Goal: Task Accomplishment & Management: Use online tool/utility

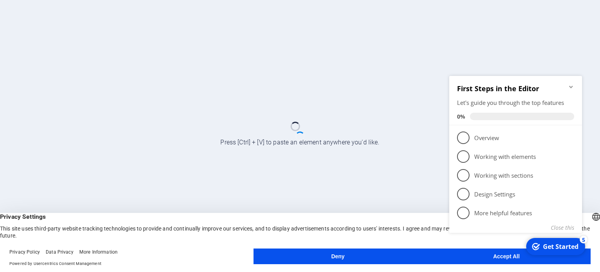
click div "checkmark Get Started 5 First Steps in the Editor Let's guide you through the t…"
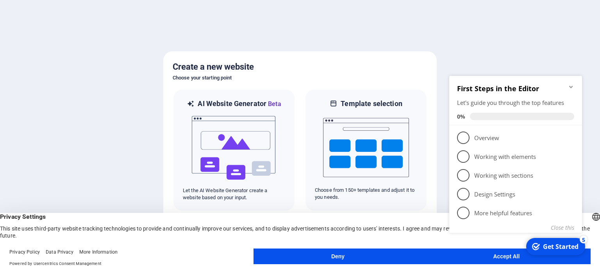
click div "checkmark Get Started 5 First Steps in the Editor Let's guide you through the t…"
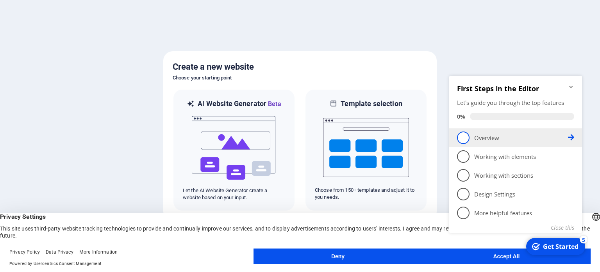
click at [466, 136] on span "1" at bounding box center [463, 137] width 13 height 13
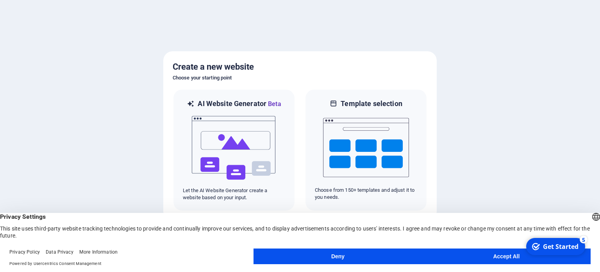
click at [503, 253] on button "Accept All" at bounding box center [507, 256] width 168 height 16
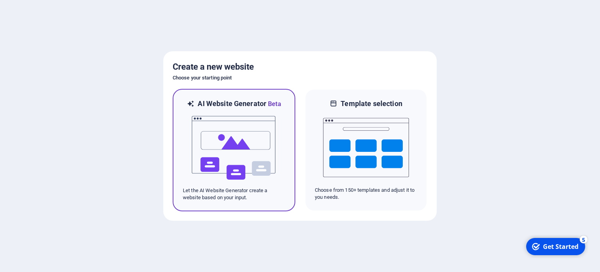
click at [252, 145] on img at bounding box center [234, 148] width 86 height 78
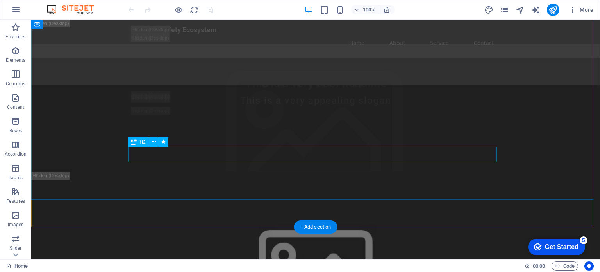
scroll to position [352, 0]
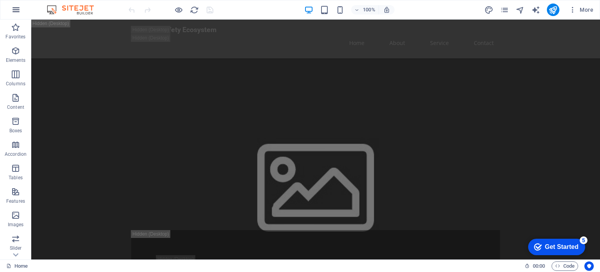
click at [19, 11] on icon "button" at bounding box center [15, 9] width 9 height 9
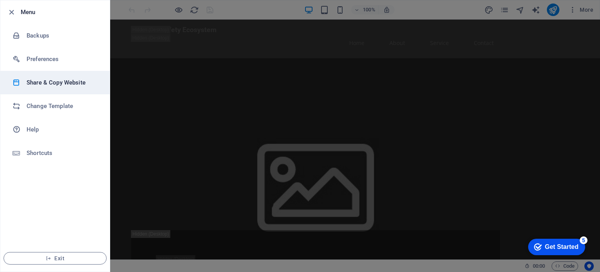
click at [44, 81] on h6 "Share & Copy Website" at bounding box center [63, 82] width 72 height 9
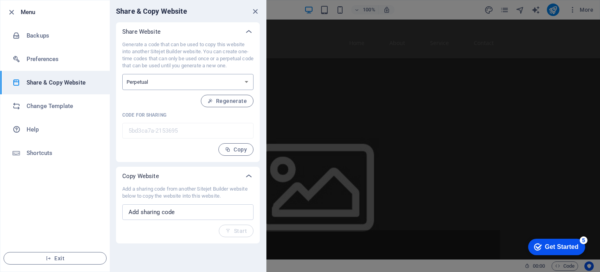
click at [249, 77] on select "One-time Perpetual" at bounding box center [187, 82] width 131 height 16
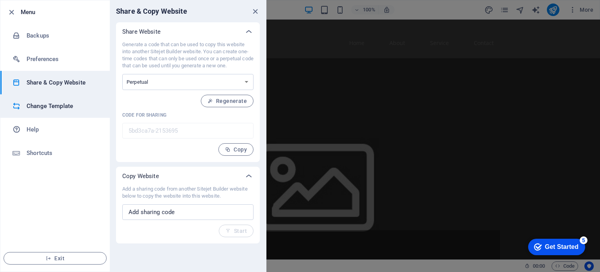
click at [66, 103] on h6 "Change Template" at bounding box center [63, 105] width 72 height 9
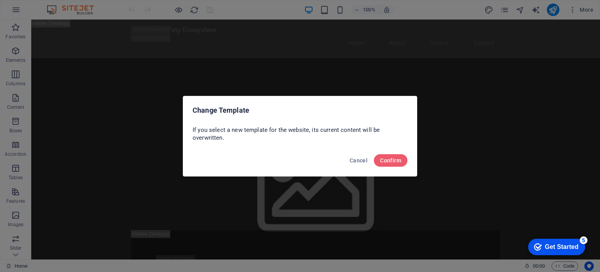
click at [354, 153] on div "Cancel Confirm" at bounding box center [300, 162] width 234 height 27
click at [356, 157] on span "Cancel" at bounding box center [359, 160] width 18 height 6
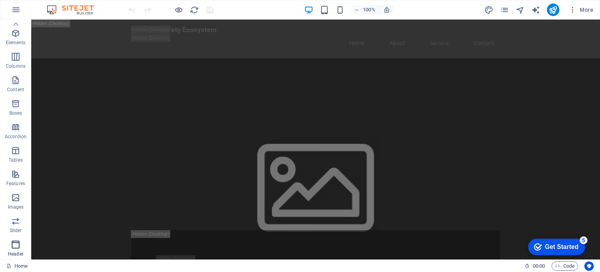
scroll to position [0, 0]
click at [10, 51] on span "Elements" at bounding box center [15, 55] width 31 height 19
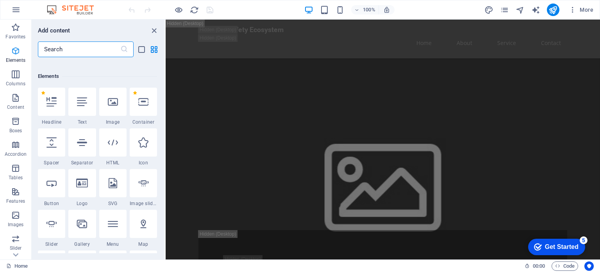
scroll to position [83, 0]
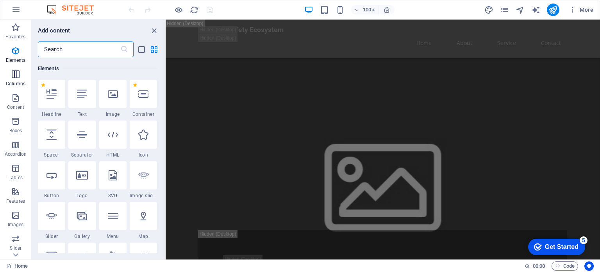
click at [14, 73] on icon "button" at bounding box center [15, 74] width 9 height 9
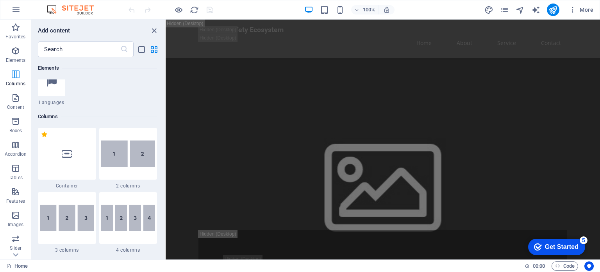
scroll to position [387, 0]
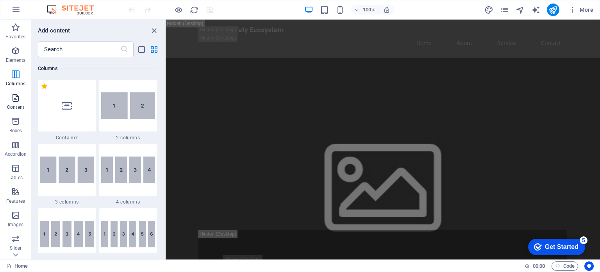
click at [15, 94] on icon "button" at bounding box center [15, 97] width 9 height 9
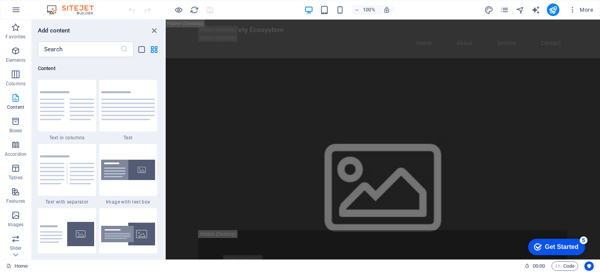
scroll to position [1367, 0]
click at [16, 119] on icon "button" at bounding box center [15, 120] width 9 height 9
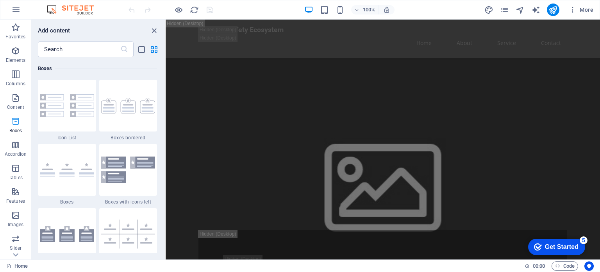
scroll to position [2156, 0]
click at [18, 106] on p "Content" at bounding box center [15, 107] width 17 height 6
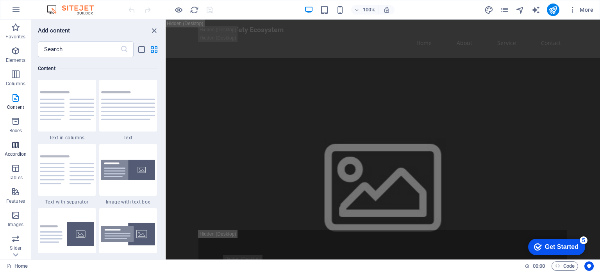
click at [20, 147] on icon "button" at bounding box center [15, 144] width 9 height 9
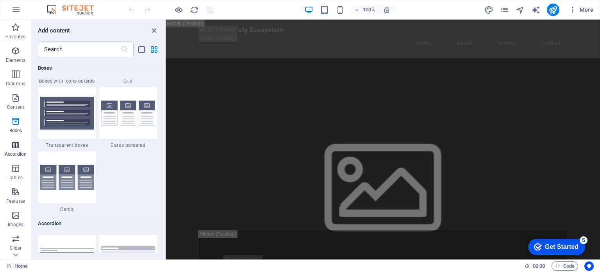
scroll to position [2495, 0]
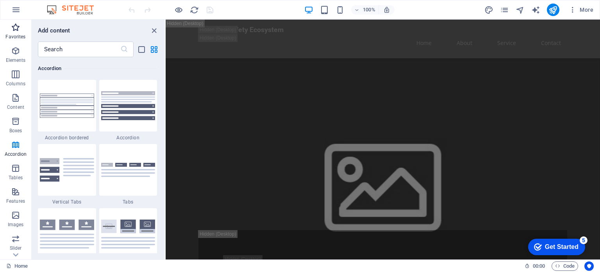
click at [13, 34] on p "Favorites" at bounding box center [15, 37] width 20 height 6
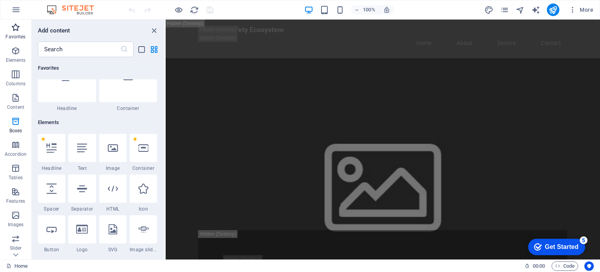
scroll to position [0, 0]
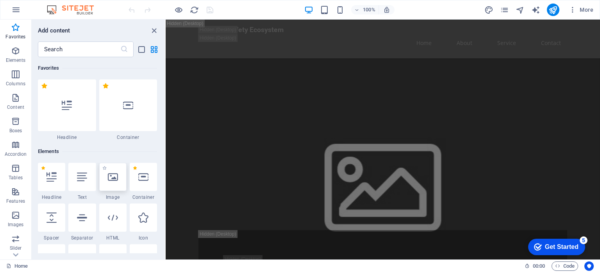
click at [112, 179] on icon at bounding box center [113, 177] width 10 height 10
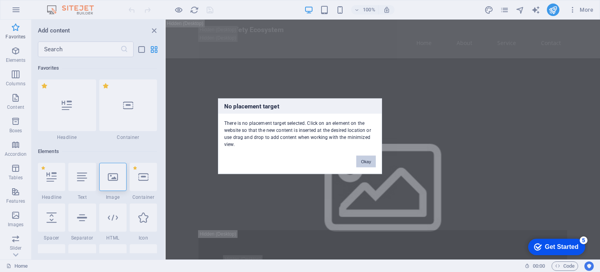
click at [374, 159] on button "Okay" at bounding box center [366, 161] width 20 height 12
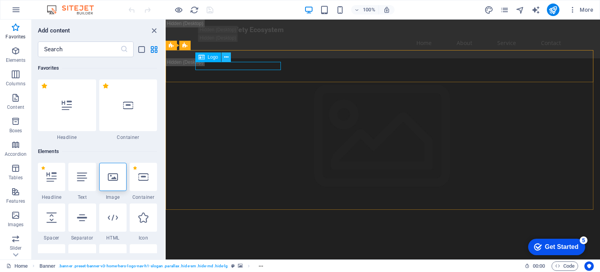
click at [226, 57] on icon at bounding box center [226, 57] width 4 height 8
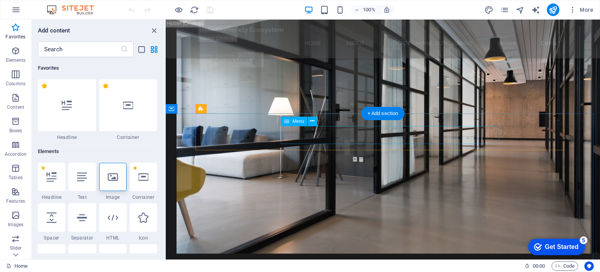
scroll to position [1173, 0]
